Goal: Check status: Check status

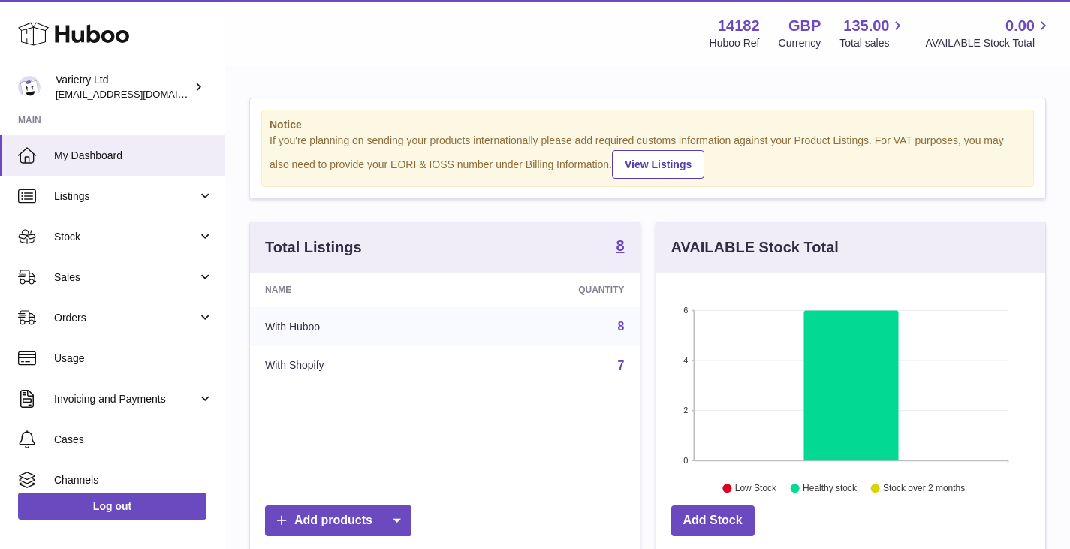
scroll to position [234, 389]
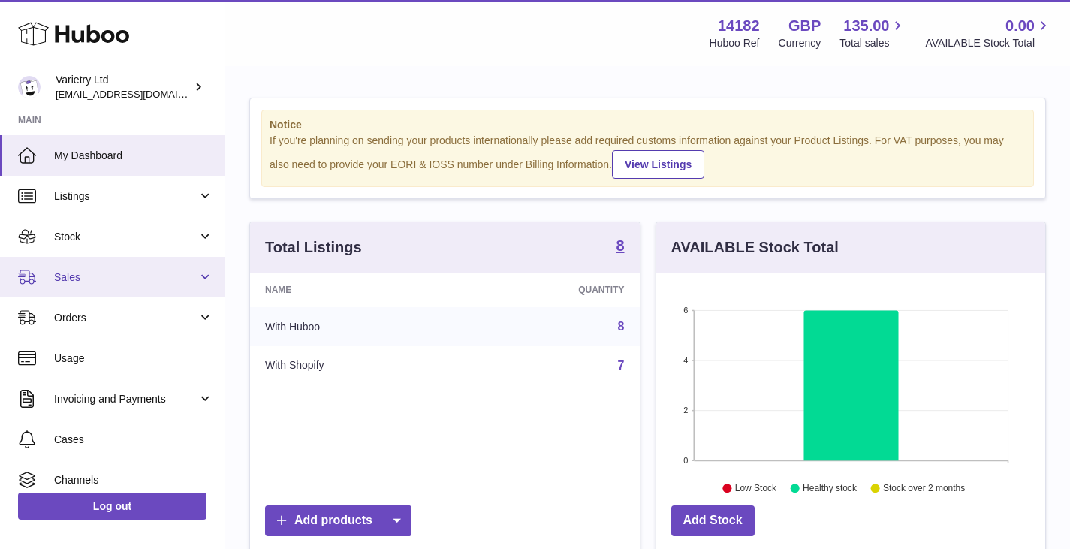
click at [84, 279] on span "Sales" at bounding box center [125, 277] width 143 height 14
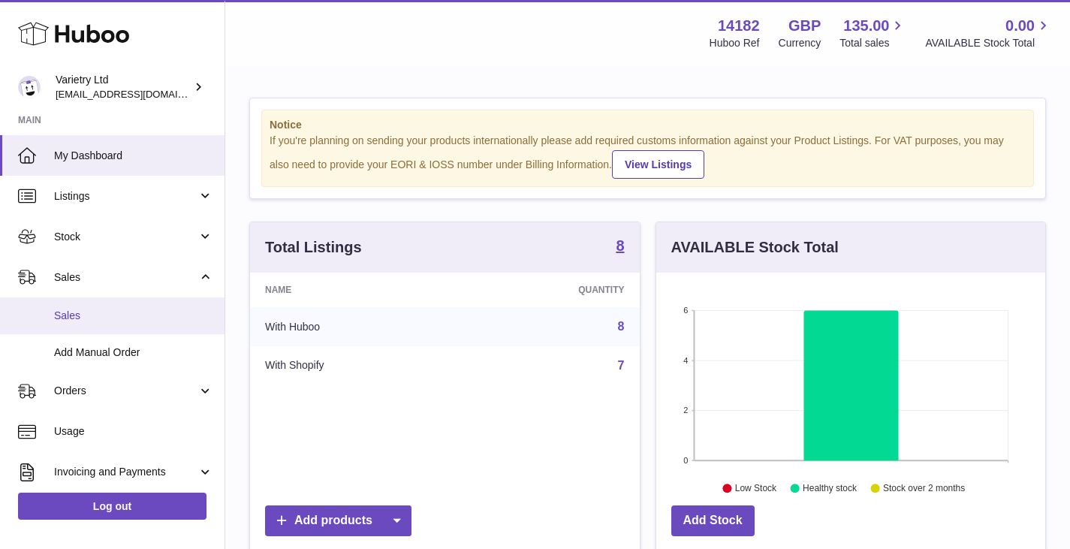
click at [77, 313] on span "Sales" at bounding box center [133, 316] width 159 height 14
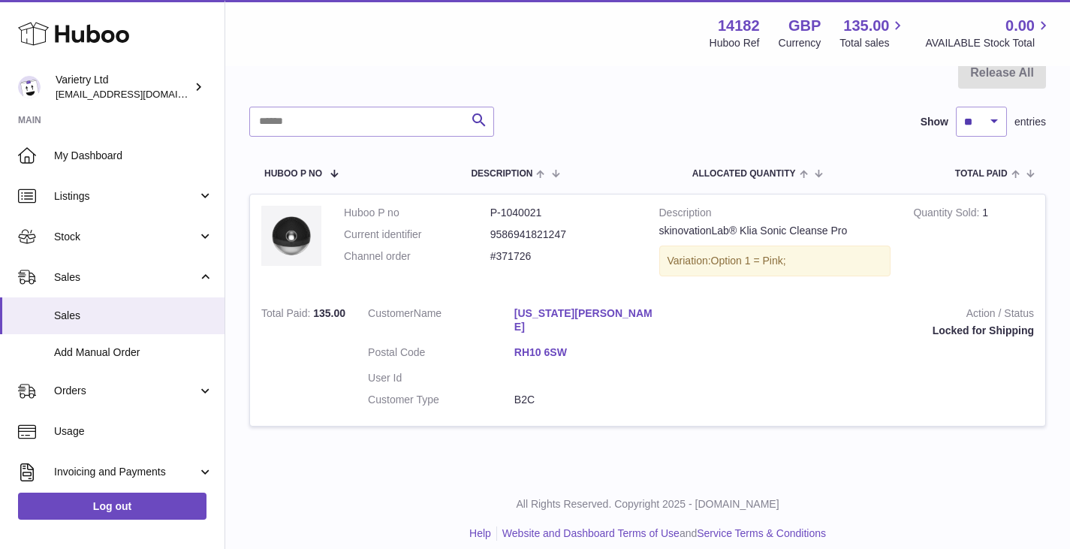
scroll to position [10, 0]
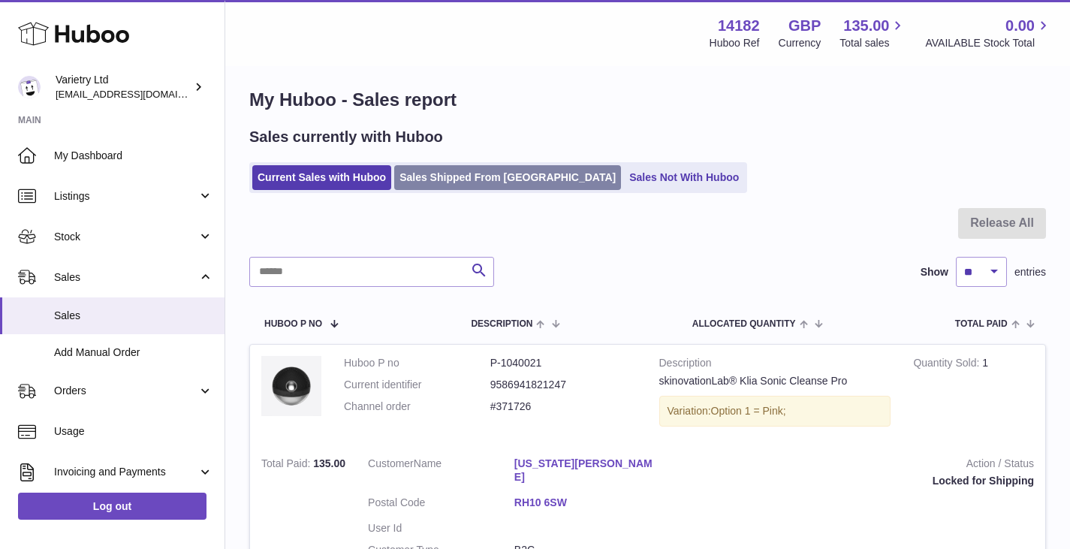
click at [456, 180] on link "Sales Shipped From [GEOGRAPHIC_DATA]" at bounding box center [507, 177] width 227 height 25
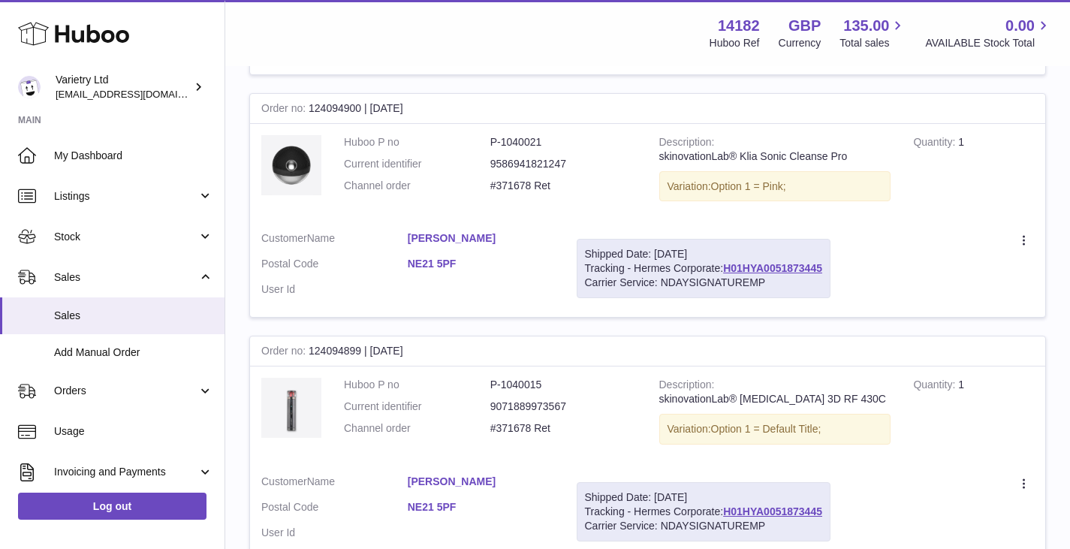
scroll to position [751, 0]
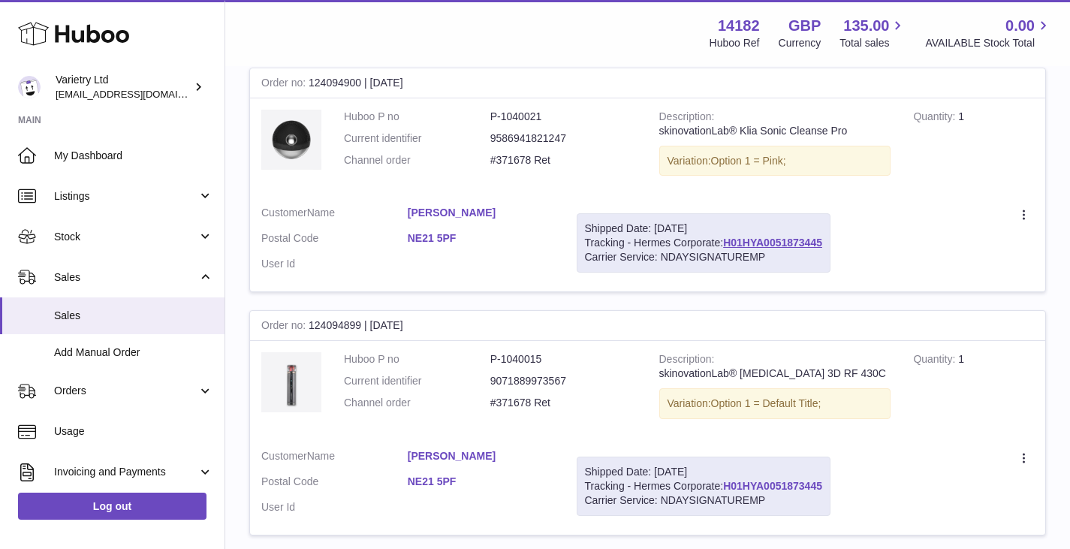
click at [790, 488] on link "H01HYA0051873445" at bounding box center [772, 486] width 99 height 12
